Goal: Transaction & Acquisition: Purchase product/service

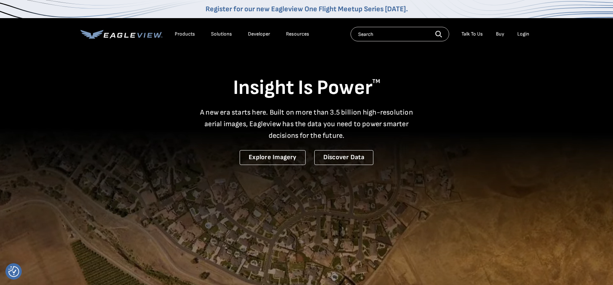
click at [523, 33] on div "Login" at bounding box center [523, 34] width 12 height 7
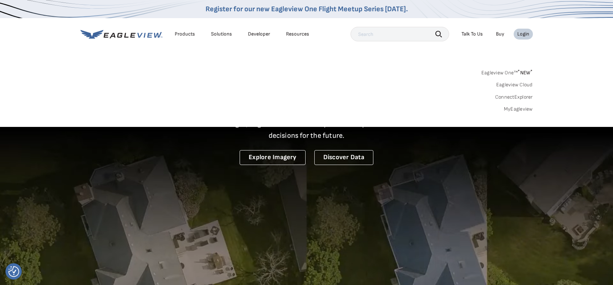
click at [518, 109] on link "MyEagleview" at bounding box center [518, 109] width 29 height 7
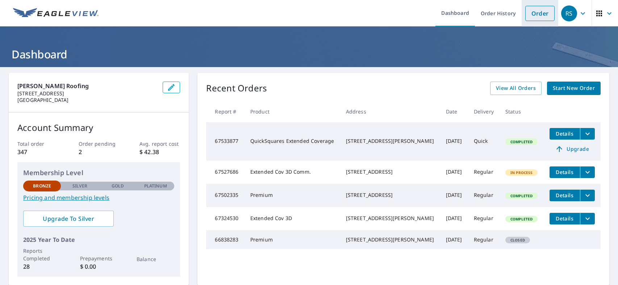
click at [534, 11] on link "Order" at bounding box center [539, 13] width 29 height 15
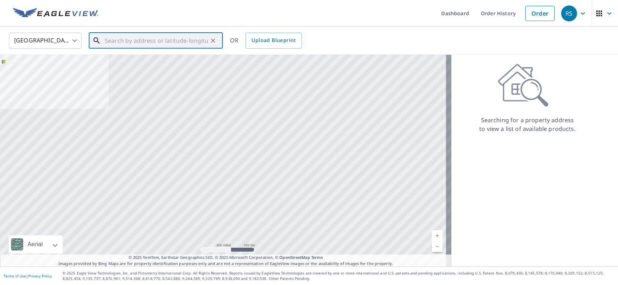
click at [116, 42] on input "text" at bounding box center [156, 40] width 103 height 20
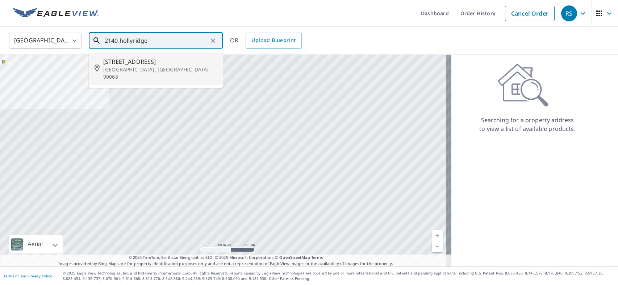
click at [169, 66] on p "[GEOGRAPHIC_DATA], [GEOGRAPHIC_DATA] 90068" at bounding box center [160, 73] width 114 height 14
type input "[STREET_ADDRESS]"
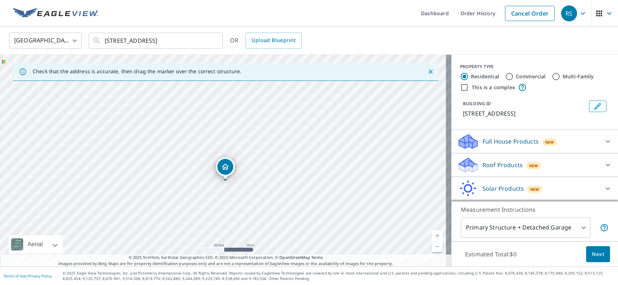
drag, startPoint x: 155, startPoint y: 171, endPoint x: 299, endPoint y: 228, distance: 155.1
click at [299, 228] on div "[STREET_ADDRESS]" at bounding box center [225, 161] width 451 height 212
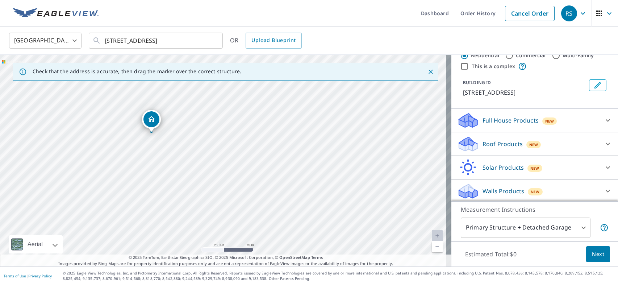
scroll to position [32, 0]
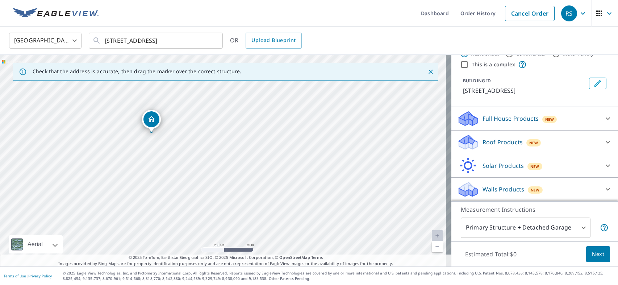
click at [518, 141] on div "Roof Products New" at bounding box center [528, 142] width 142 height 17
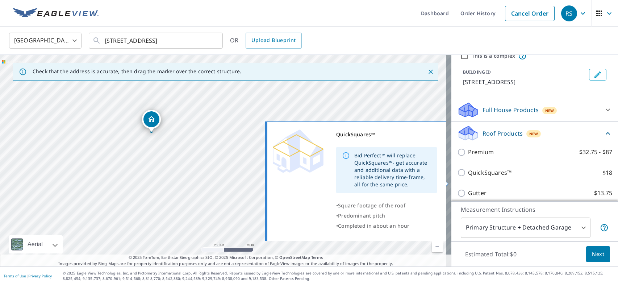
click at [458, 177] on input "QuickSquares™ $18" at bounding box center [462, 172] width 11 height 9
checkbox input "true"
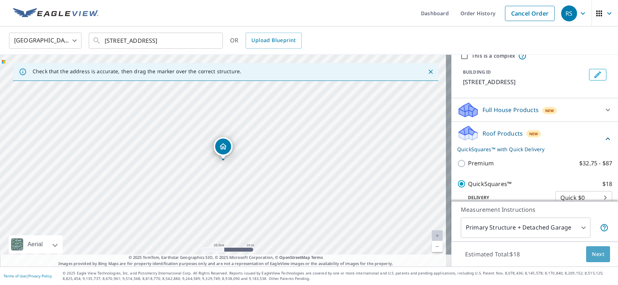
click at [592, 255] on span "Next" at bounding box center [598, 254] width 12 height 9
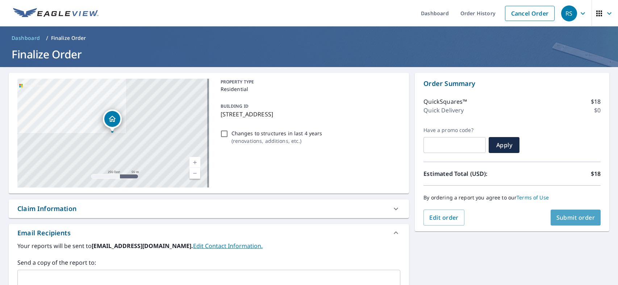
click at [570, 217] on span "Submit order" at bounding box center [575, 217] width 39 height 8
